Goal: Information Seeking & Learning: Learn about a topic

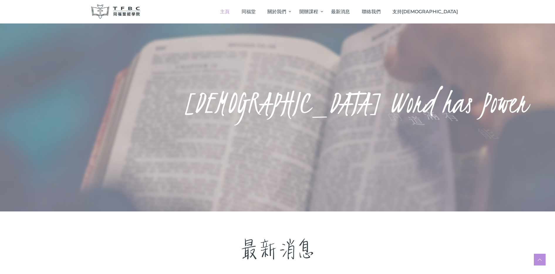
scroll to position [220, 0]
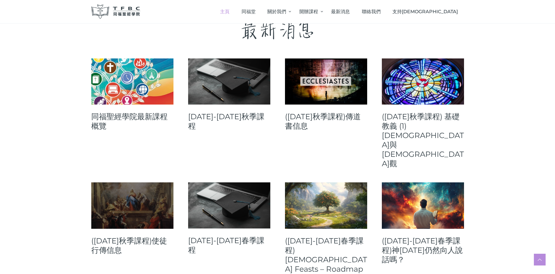
click at [163, 182] on link at bounding box center [132, 205] width 82 height 46
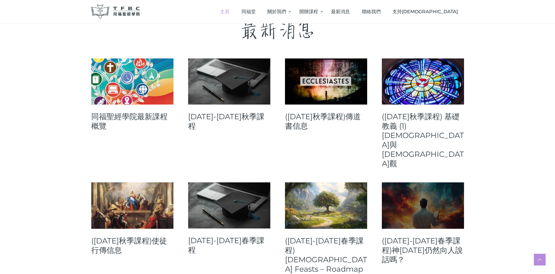
click at [421, 183] on link at bounding box center [423, 205] width 82 height 46
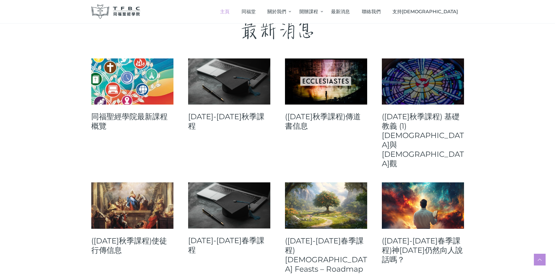
click at [435, 91] on link at bounding box center [423, 81] width 82 height 46
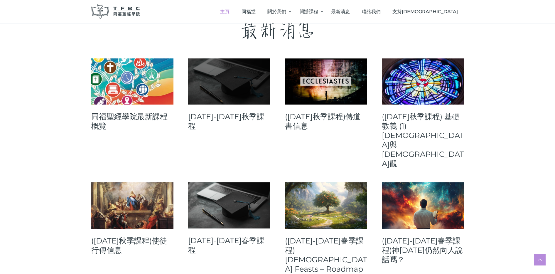
click at [255, 96] on link at bounding box center [229, 81] width 82 height 46
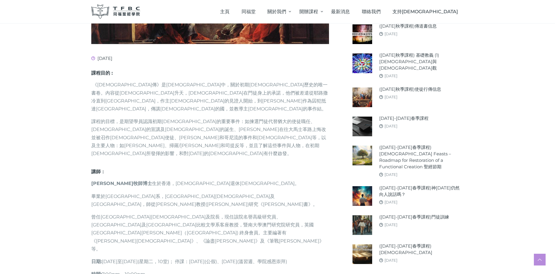
scroll to position [330, 0]
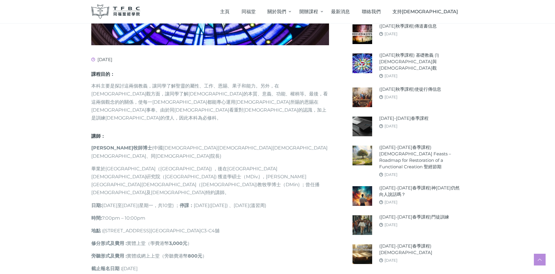
scroll to position [330, 0]
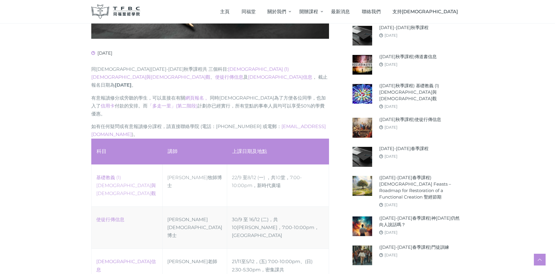
scroll to position [220, 0]
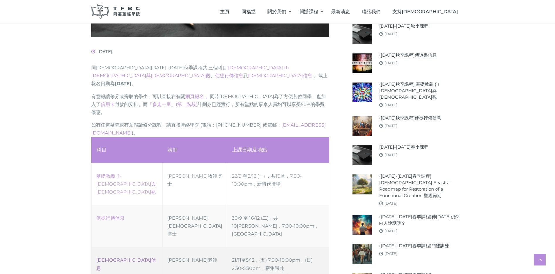
click at [117, 257] on link "[DEMOGRAPHIC_DATA]信息" at bounding box center [126, 263] width 60 height 13
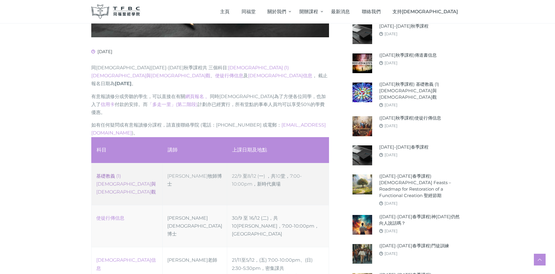
click at [114, 173] on link "‎基礎教義 (1) [DEMOGRAPHIC_DATA]與[DEMOGRAPHIC_DATA]觀" at bounding box center [126, 183] width 60 height 21
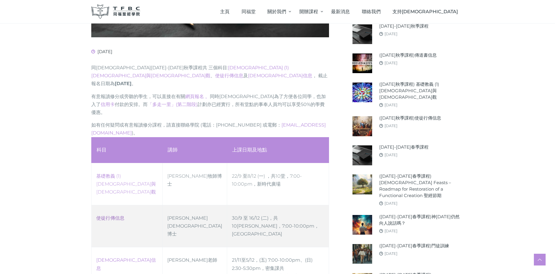
click at [121, 215] on link "使徒行傳信息" at bounding box center [110, 218] width 28 height 6
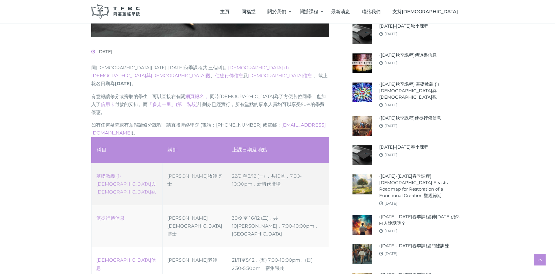
click at [110, 163] on td "‎基礎教義 (1) 聖靈觀與教會觀" at bounding box center [126, 184] width 71 height 42
click at [126, 173] on link "‎基礎教義 (1) 聖靈觀與教會觀" at bounding box center [126, 183] width 60 height 21
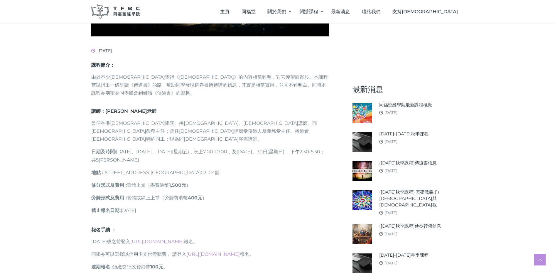
scroll to position [220, 0]
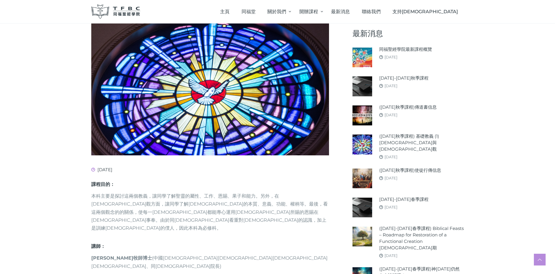
scroll to position [220, 0]
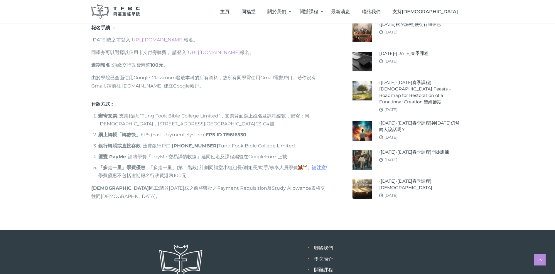
scroll to position [553, 0]
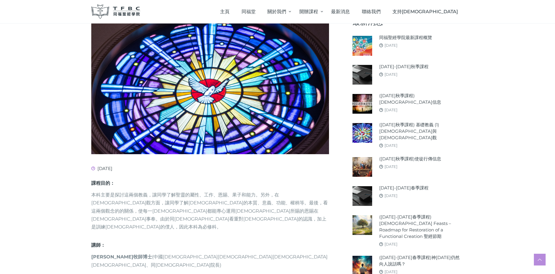
scroll to position [110, 0]
